Goal: Task Accomplishment & Management: Use online tool/utility

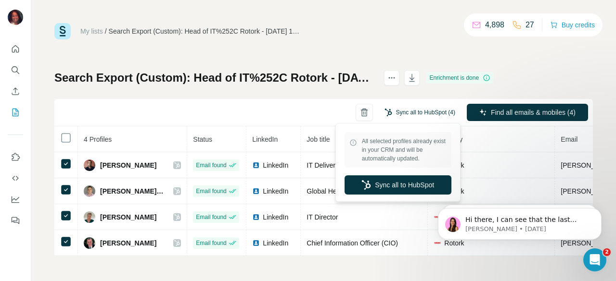
click at [425, 113] on button "Sync all to HubSpot (4)" at bounding box center [420, 112] width 84 height 14
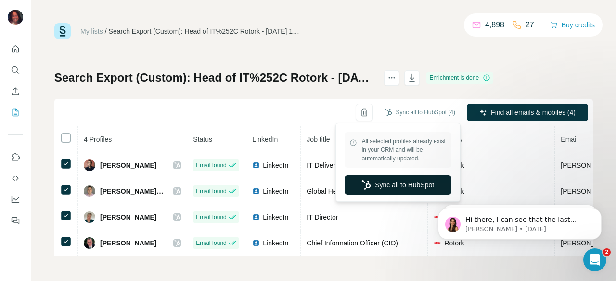
click at [409, 190] on button "Sync all to HubSpot" at bounding box center [397, 185] width 107 height 19
click at [361, 187] on icon "button" at bounding box center [366, 185] width 10 height 10
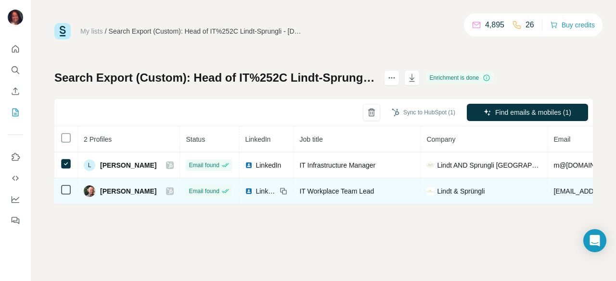
click at [71, 195] on icon at bounding box center [66, 190] width 12 height 12
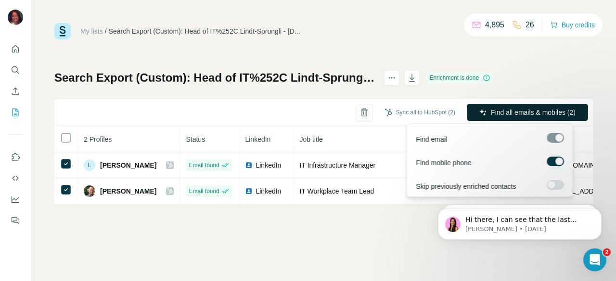
click at [509, 113] on span "Find all emails & mobiles (2)" at bounding box center [533, 113] width 85 height 10
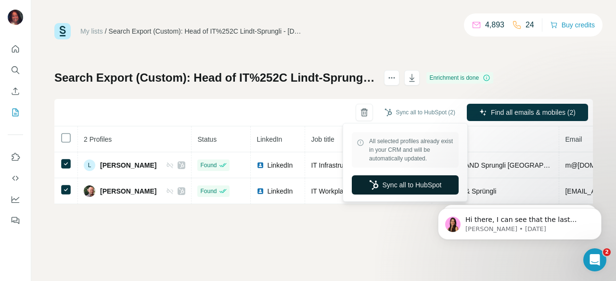
click at [398, 188] on button "Sync all to HubSpot" at bounding box center [405, 185] width 107 height 19
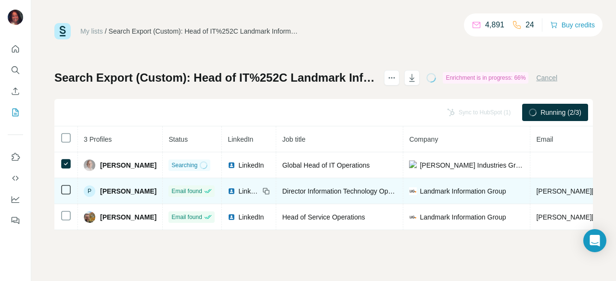
click at [63, 197] on td at bounding box center [66, 191] width 24 height 26
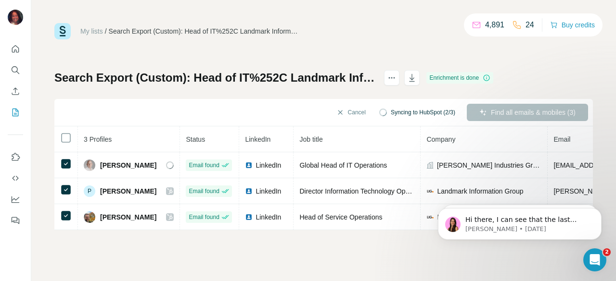
click at [518, 113] on div "Cancel Syncing to HubSpot (2/3) Find all emails & mobiles (3)" at bounding box center [323, 112] width 538 height 27
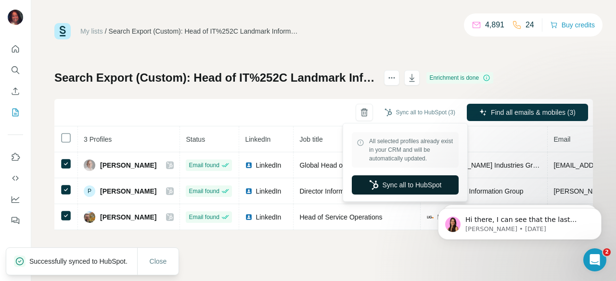
click at [395, 184] on button "Sync all to HubSpot" at bounding box center [405, 185] width 107 height 19
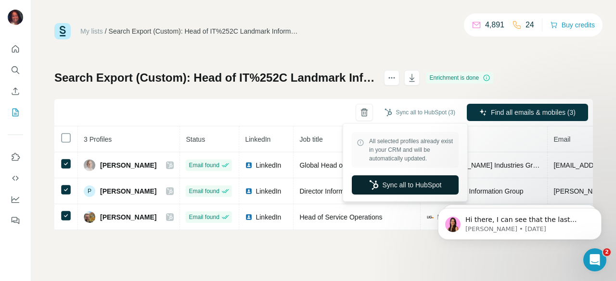
click at [398, 182] on button "Sync all to HubSpot" at bounding box center [405, 185] width 107 height 19
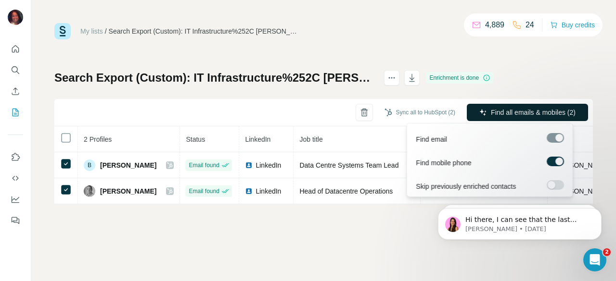
click at [497, 114] on span "Find all emails & mobiles (2)" at bounding box center [533, 113] width 85 height 10
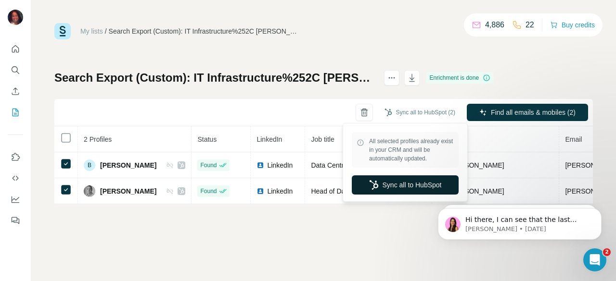
click at [407, 185] on button "Sync all to HubSpot" at bounding box center [405, 185] width 107 height 19
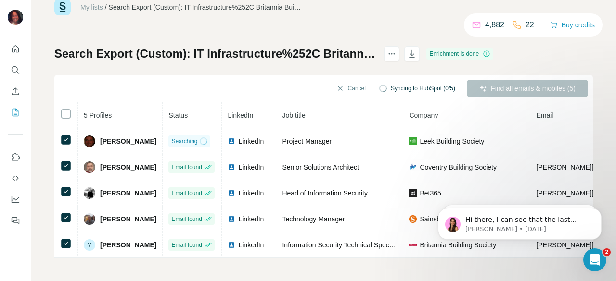
scroll to position [28, 0]
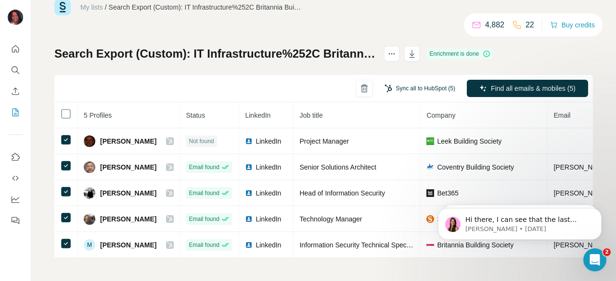
click at [399, 85] on button "Sync all to HubSpot (5)" at bounding box center [420, 88] width 84 height 14
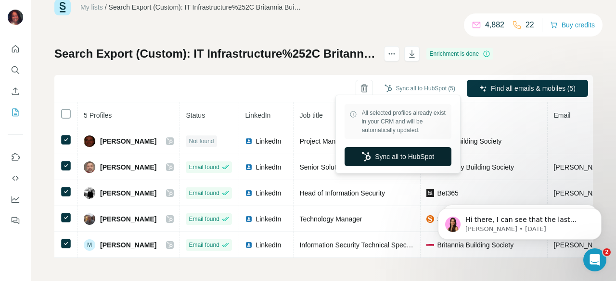
click at [378, 155] on button "Sync all to HubSpot" at bounding box center [397, 156] width 107 height 19
